Goal: Task Accomplishment & Management: Use online tool/utility

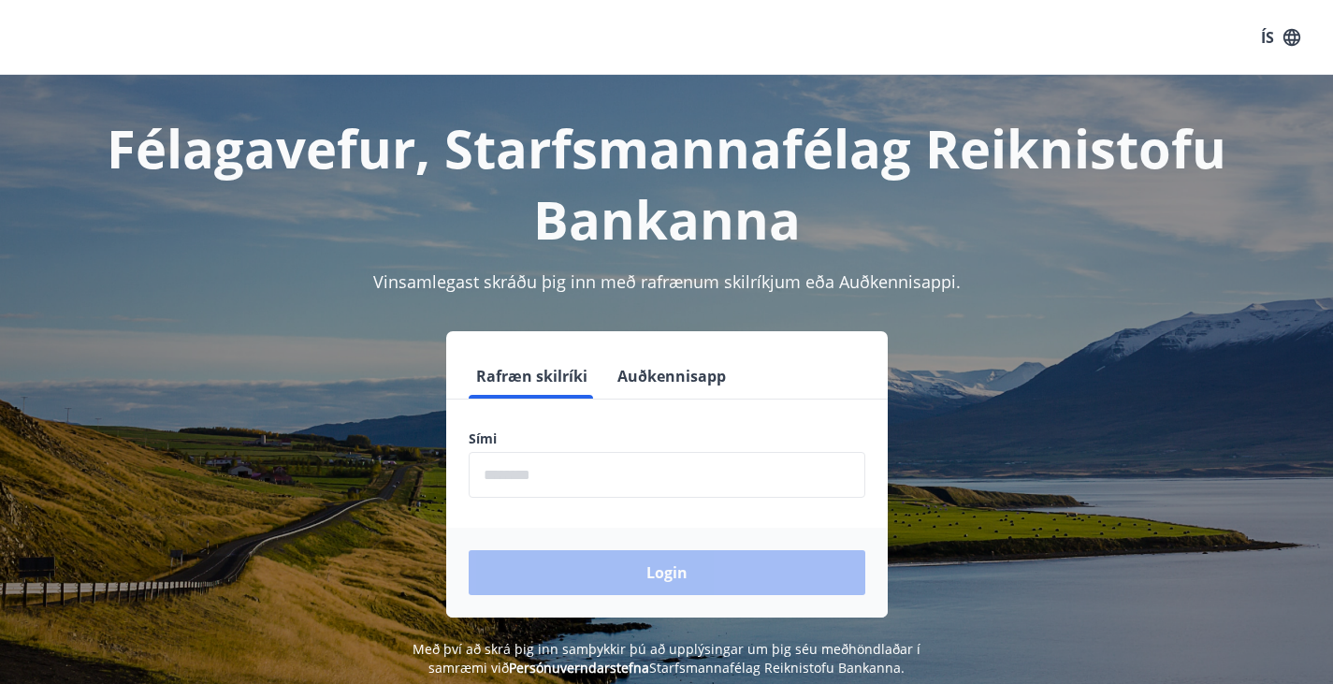
click at [489, 470] on input "phone" at bounding box center [667, 475] width 397 height 46
type input "********"
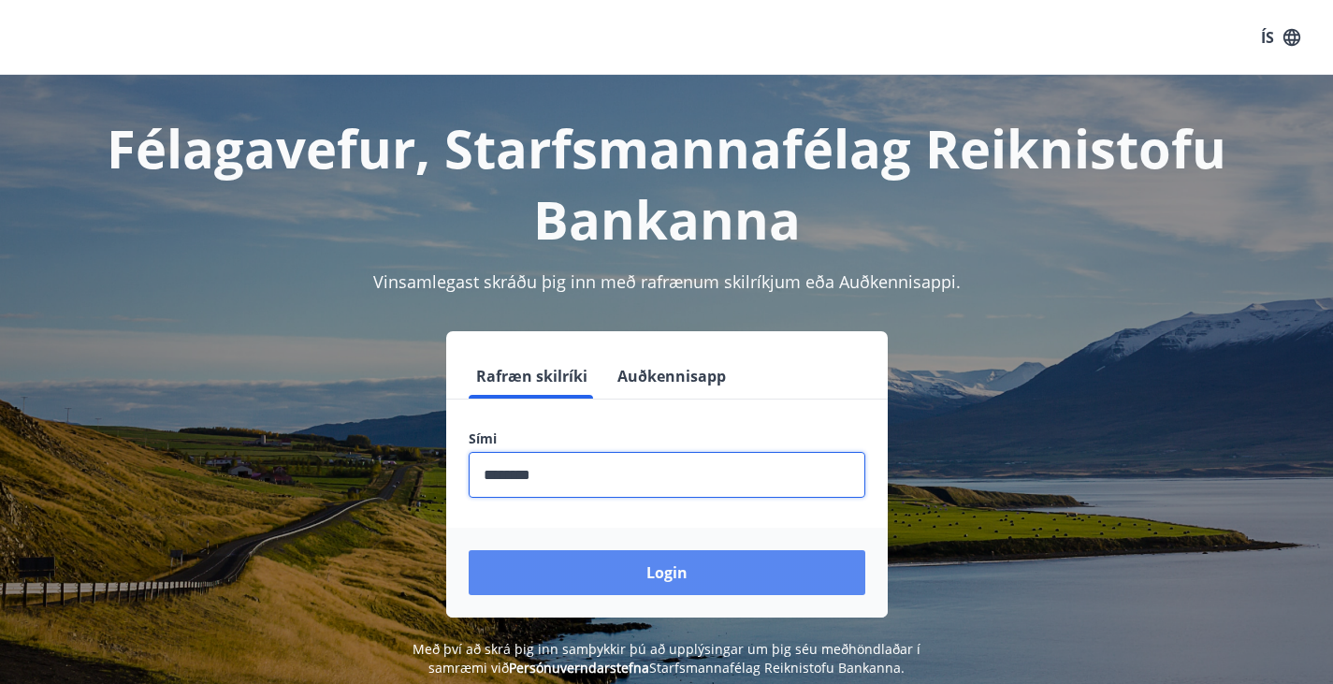
click at [652, 587] on button "Login" at bounding box center [667, 572] width 397 height 45
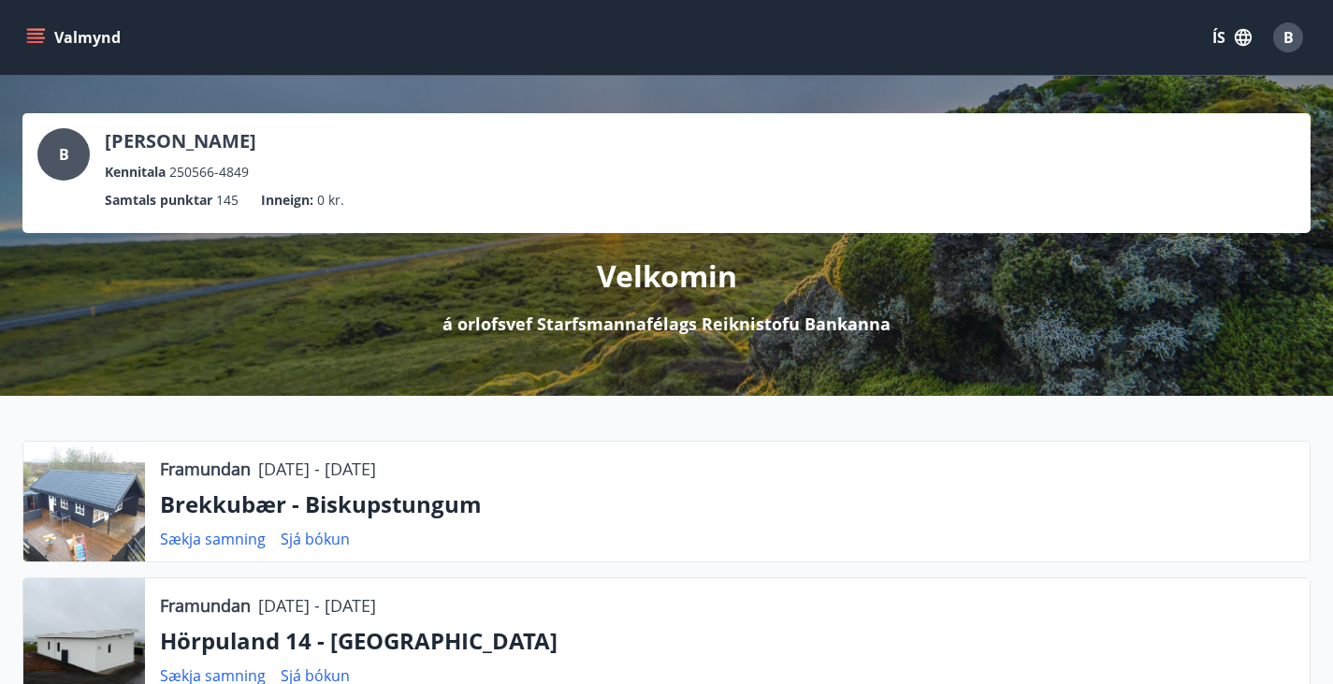
click at [33, 42] on icon "menu" at bounding box center [35, 42] width 17 height 2
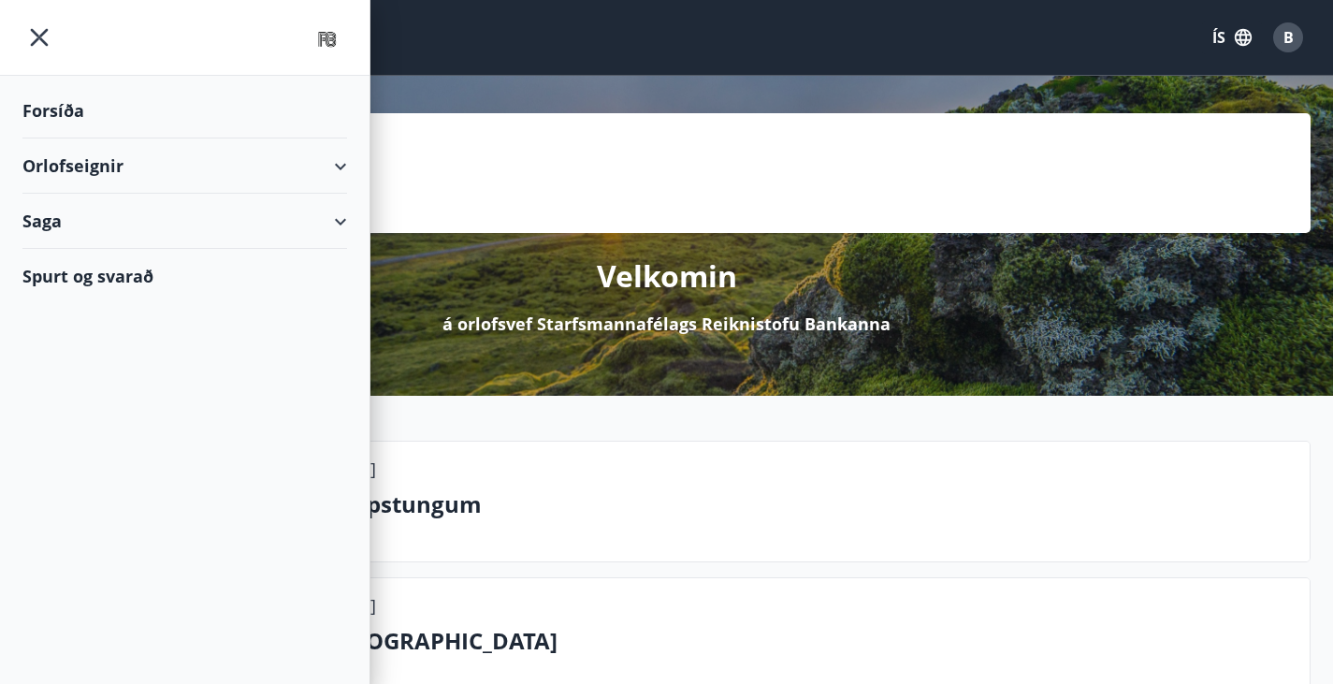
click at [107, 167] on div "Orlofseignir" at bounding box center [184, 165] width 325 height 55
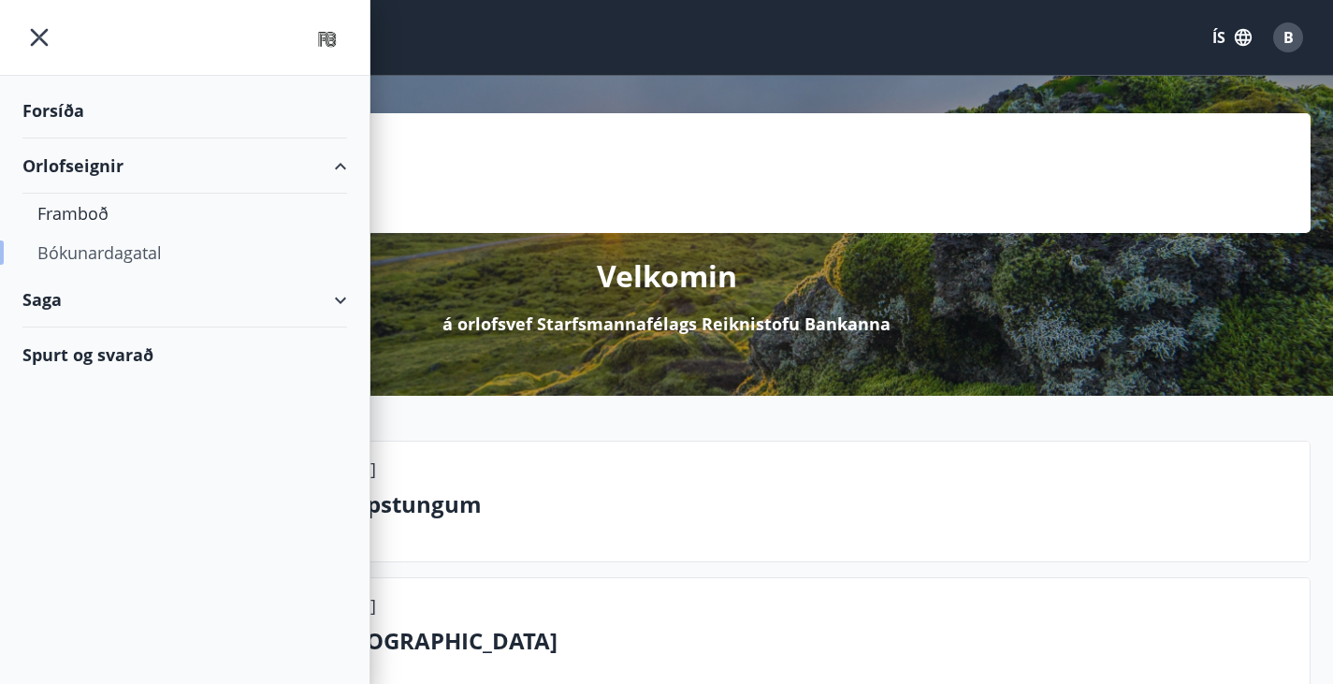
click at [96, 256] on div "Bókunardagatal" at bounding box center [184, 252] width 295 height 39
